Goal: Use online tool/utility: Utilize a website feature to perform a specific function

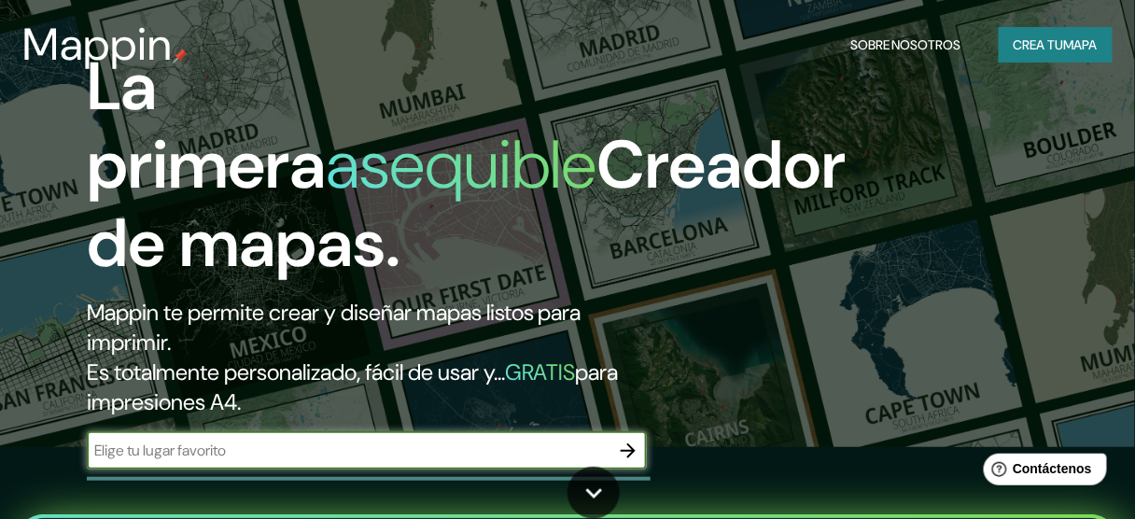
scroll to position [75, 0]
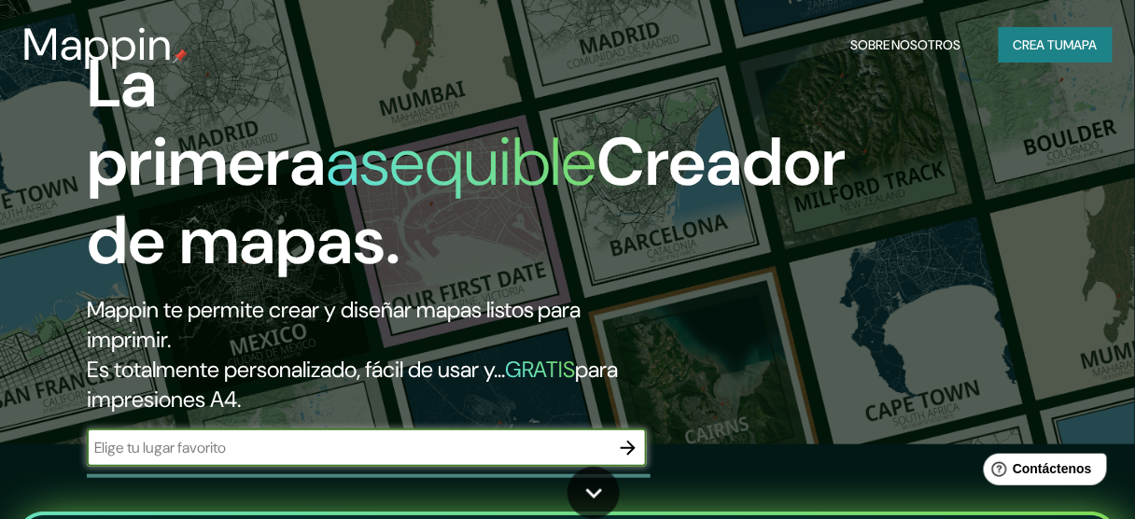
click at [154, 440] on input "text" at bounding box center [348, 447] width 523 height 21
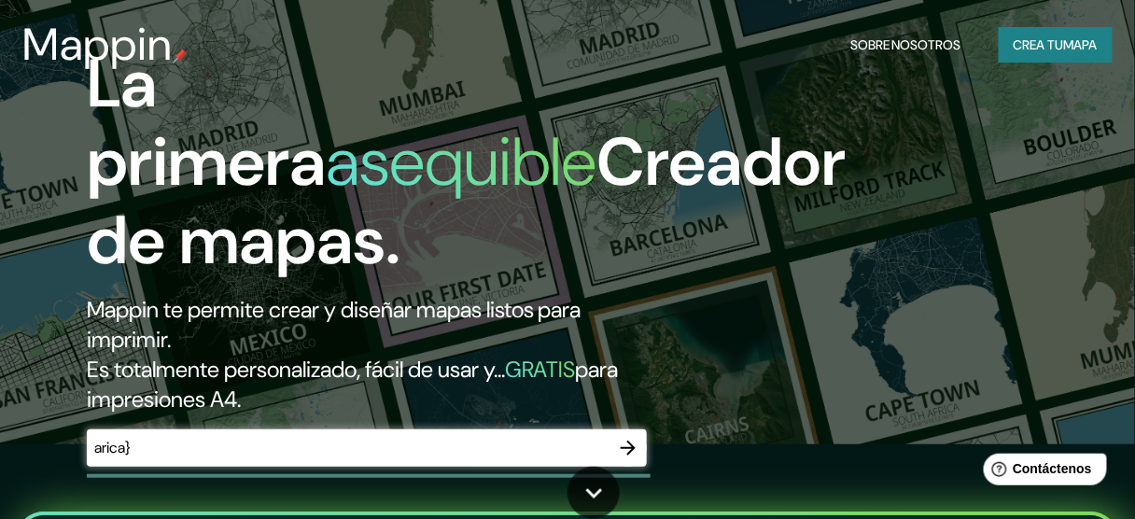
click at [150, 460] on div "arica} ​" at bounding box center [367, 447] width 560 height 37
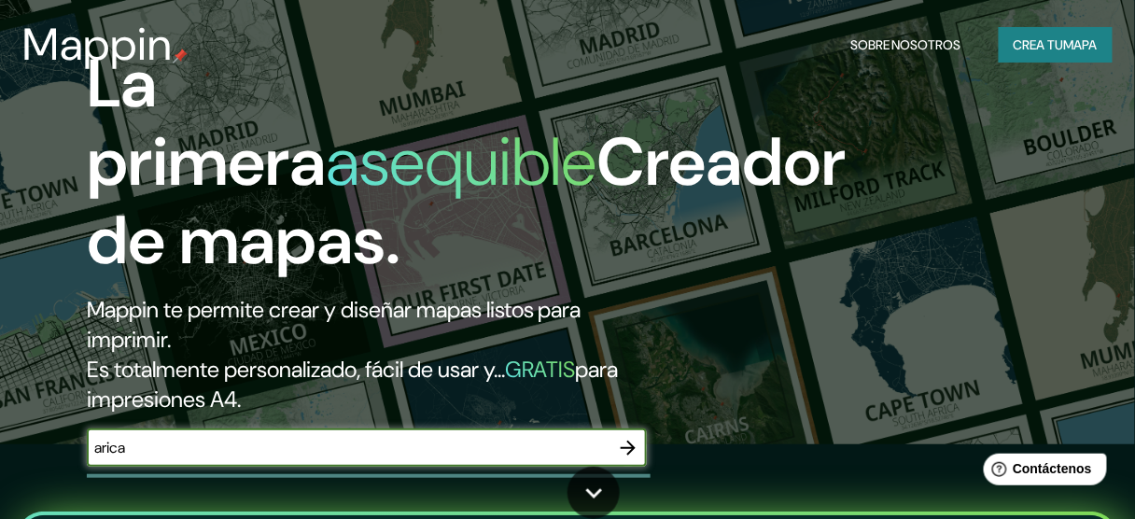
type input "arica"
click at [625, 451] on icon "button" at bounding box center [628, 448] width 22 height 22
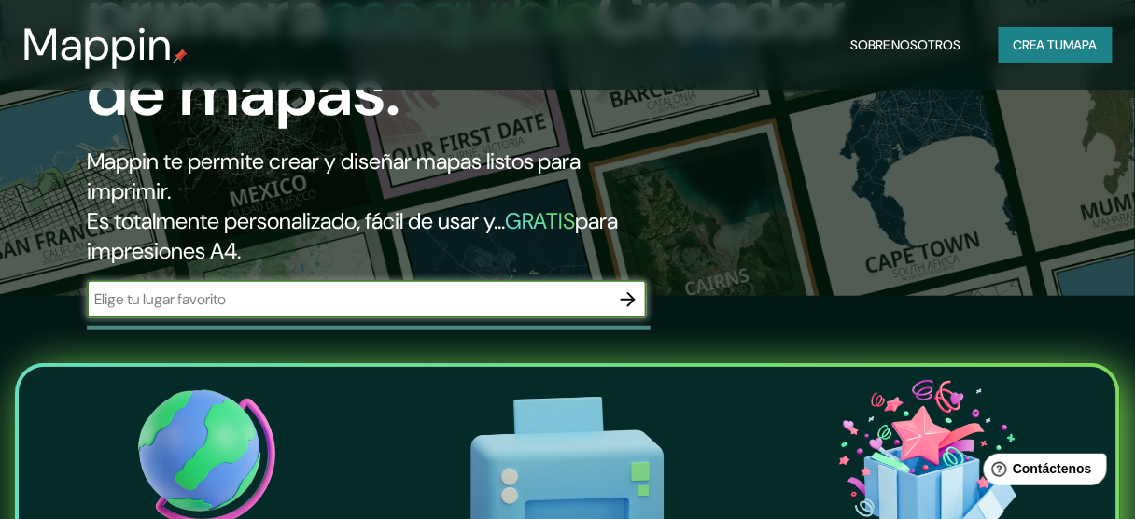
scroll to position [224, 0]
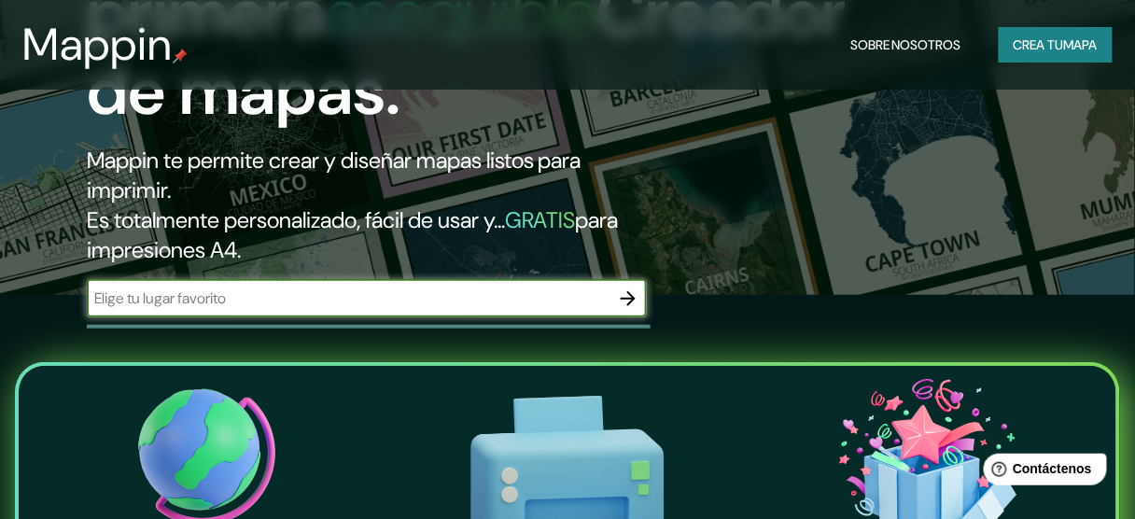
click at [263, 298] on input "text" at bounding box center [348, 297] width 523 height 21
type input "arica"
click at [624, 301] on icon "button" at bounding box center [628, 298] width 22 height 22
